Goal: Complete application form: Complete application form

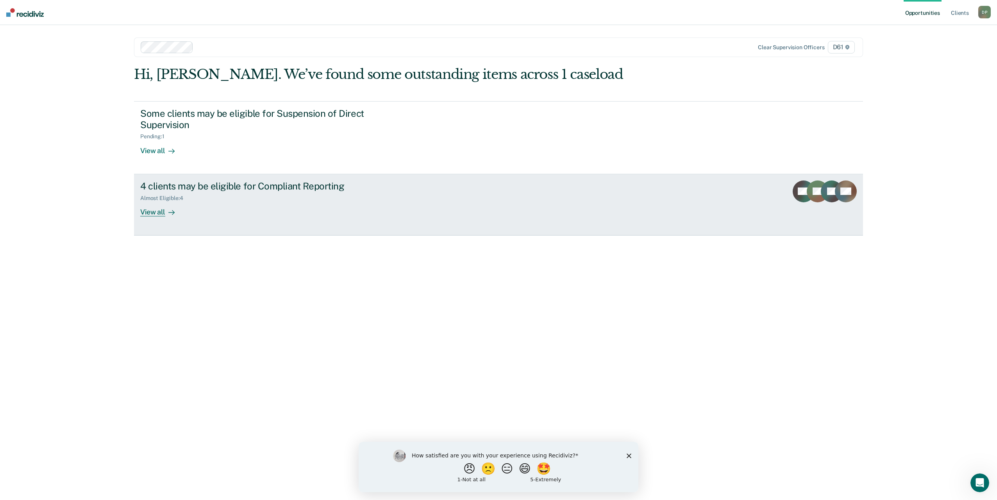
click at [193, 198] on div "4 clients may be eligible for Compliant Reporting Almost Eligible : 4 View all" at bounding box center [286, 198] width 293 height 36
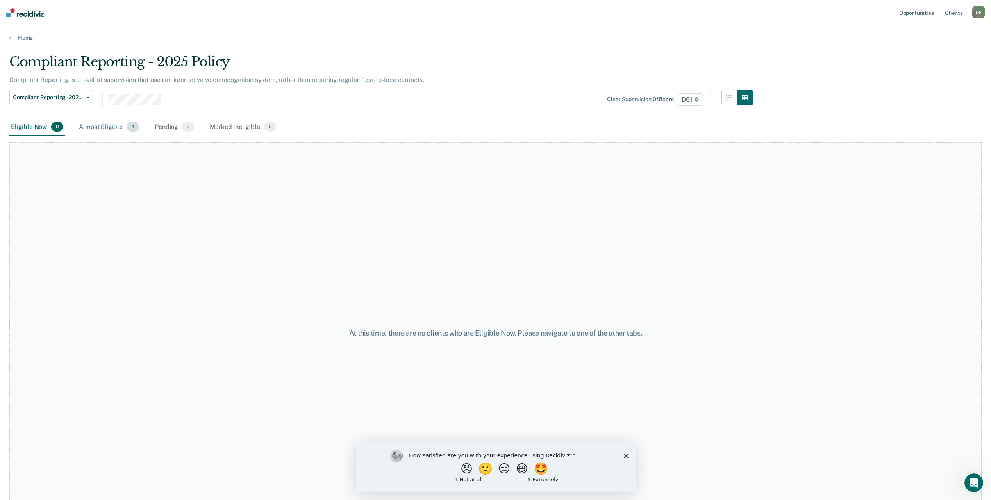
click at [101, 128] on div "Almost Eligible 4" at bounding box center [108, 127] width 63 height 17
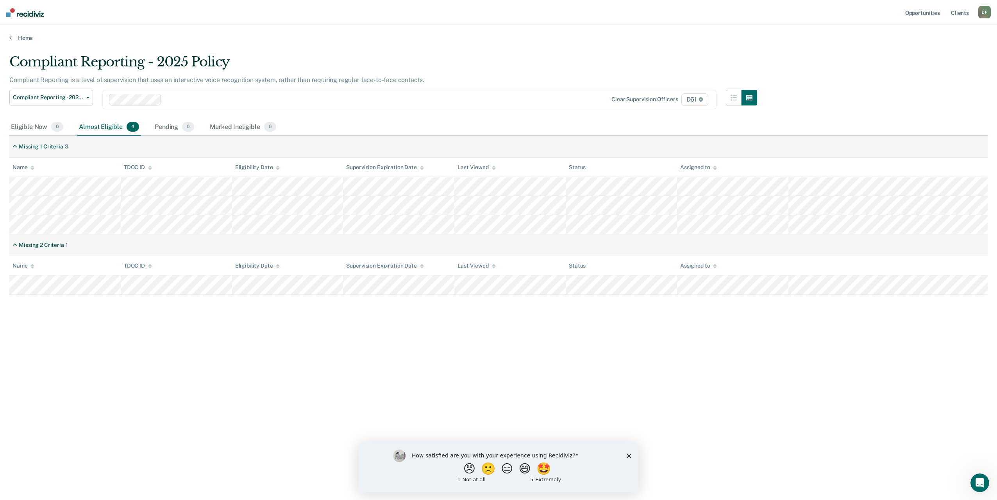
click at [629, 454] on icon "Close survey" at bounding box center [628, 455] width 5 height 5
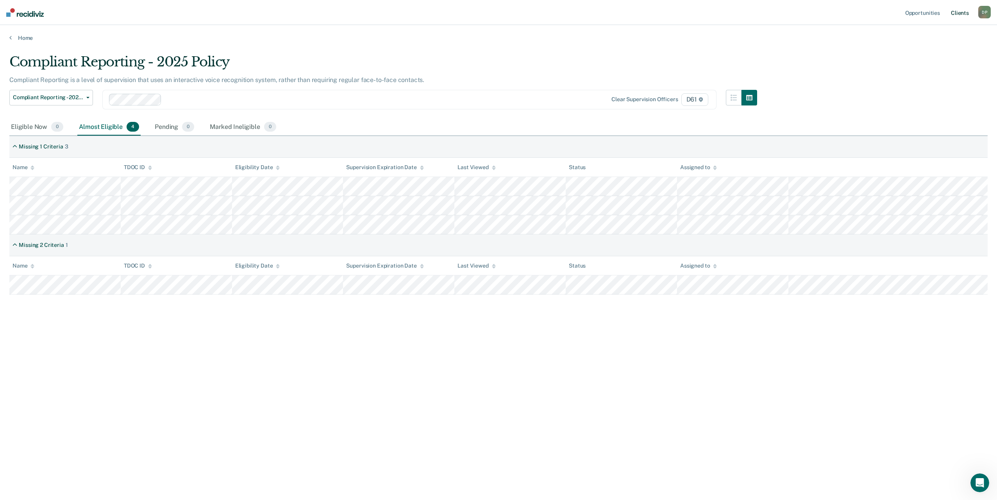
click at [963, 15] on link "Client s" at bounding box center [959, 12] width 21 height 25
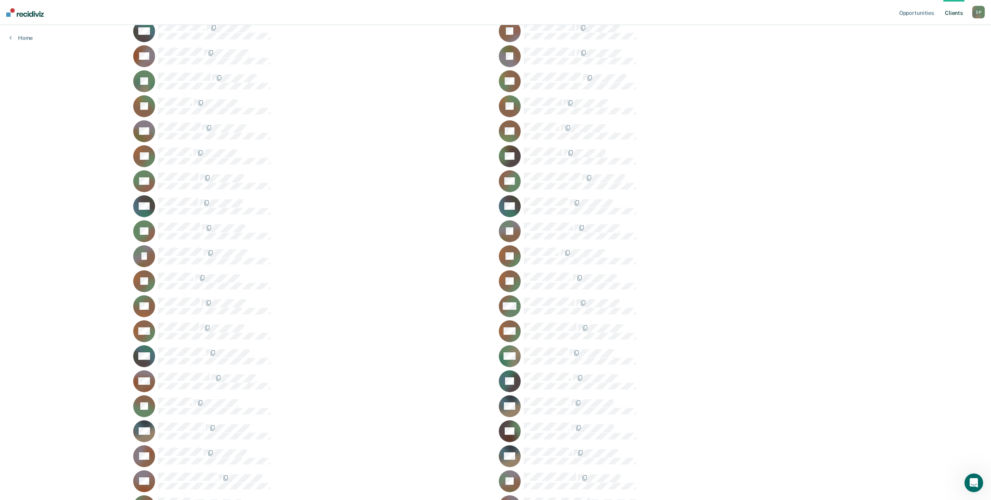
scroll to position [117, 0]
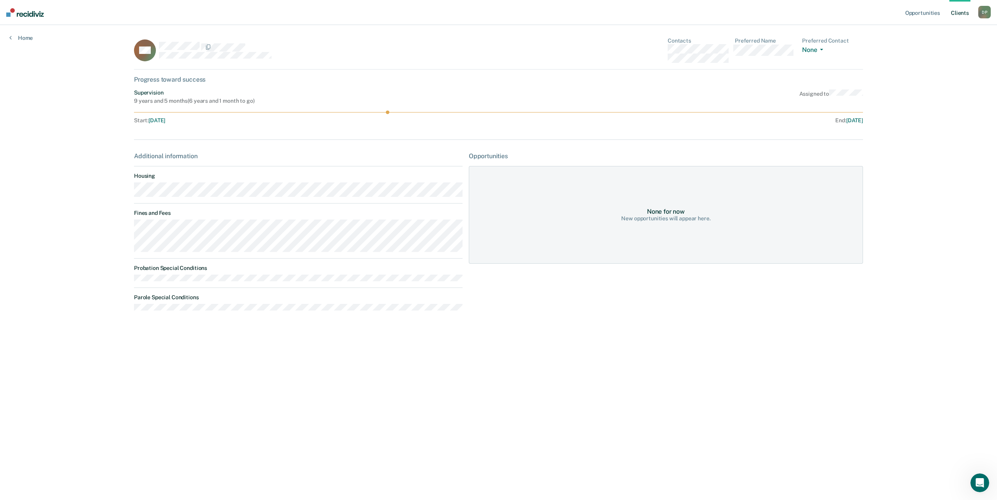
click at [660, 209] on div "None for now" at bounding box center [666, 211] width 38 height 7
click at [594, 193] on div "None for now New opportunities will appear here." at bounding box center [666, 215] width 394 height 98
click at [487, 156] on div "Opportunities" at bounding box center [666, 155] width 394 height 7
click at [486, 156] on div "Opportunities" at bounding box center [666, 155] width 394 height 7
click at [182, 77] on div "Progress toward success" at bounding box center [498, 79] width 729 height 7
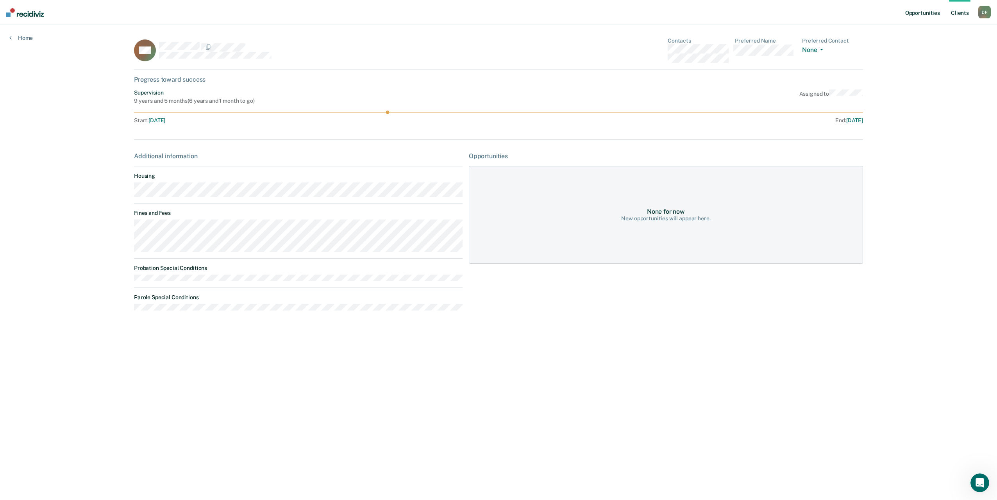
click at [933, 12] on link "Opportunities" at bounding box center [922, 12] width 38 height 25
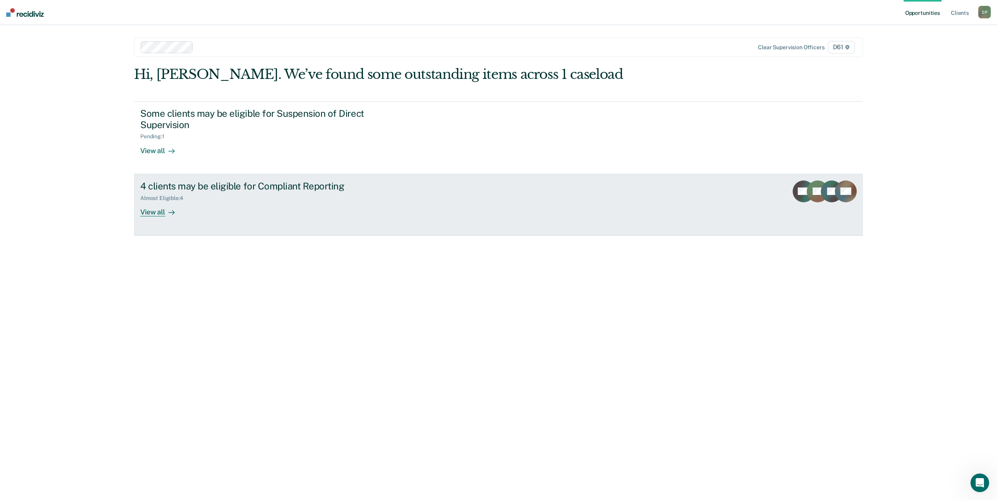
click at [148, 201] on div "View all" at bounding box center [162, 208] width 44 height 15
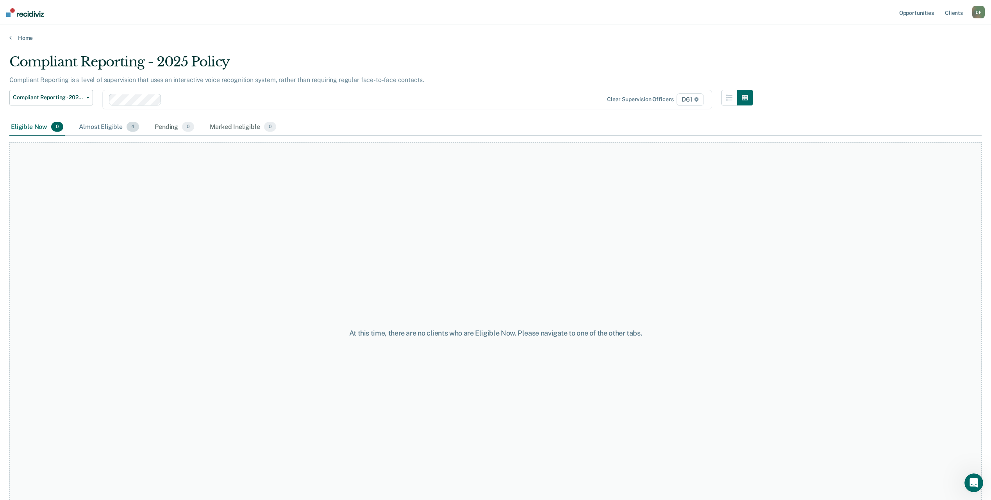
click at [116, 128] on div "Almost Eligible 4" at bounding box center [108, 127] width 63 height 17
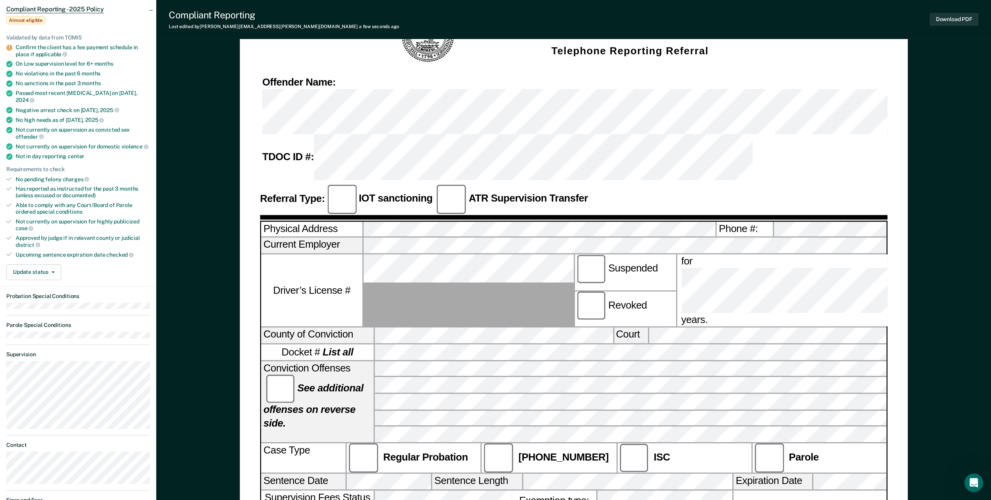
scroll to position [78, 0]
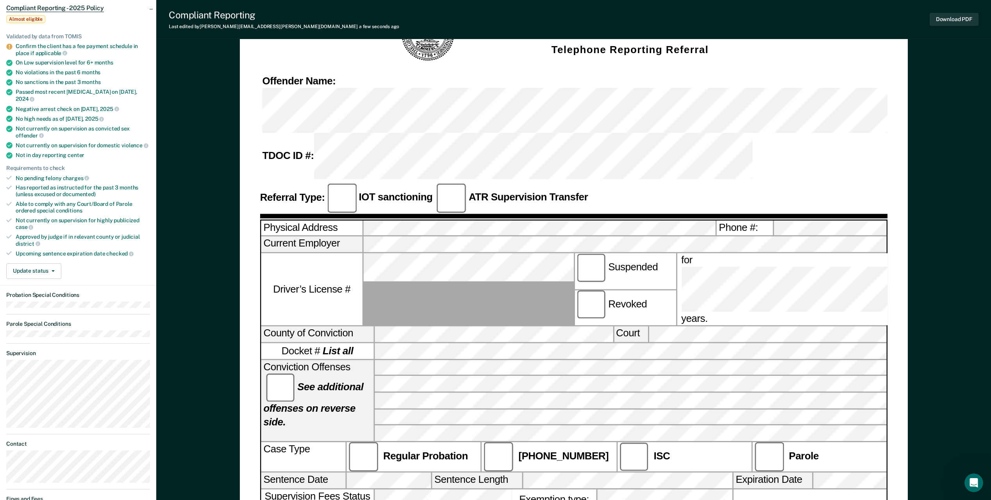
click at [286, 220] on div "Physical Address Phone #:" at bounding box center [573, 228] width 625 height 16
